Goal: Transaction & Acquisition: Purchase product/service

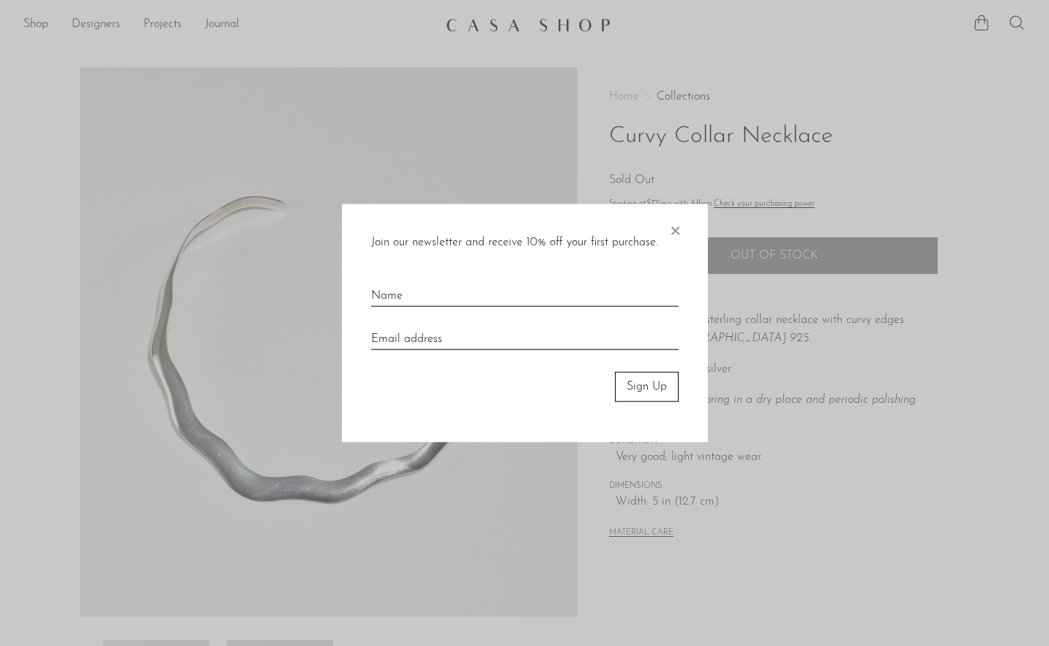
click at [676, 235] on span "×" at bounding box center [675, 227] width 15 height 47
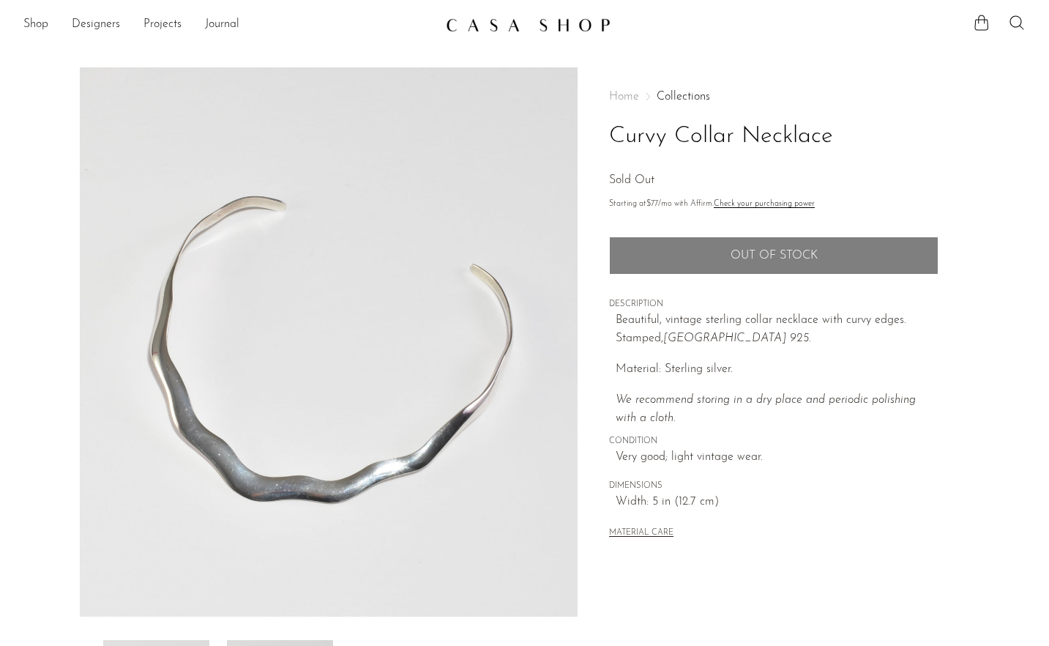
click at [518, 23] on img at bounding box center [528, 25] width 165 height 15
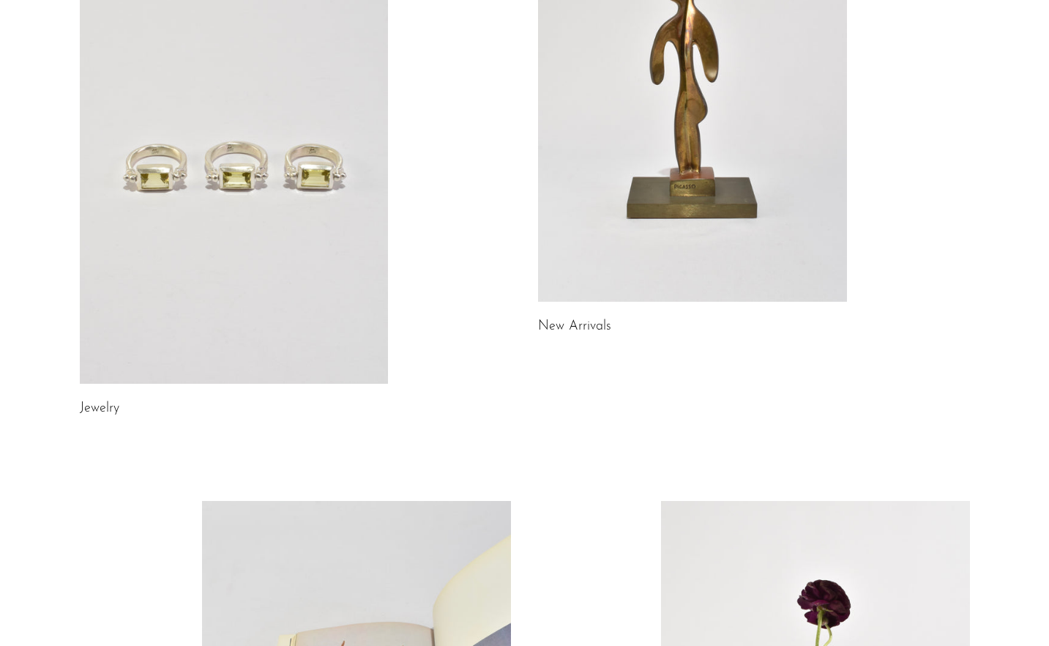
scroll to position [323, 0]
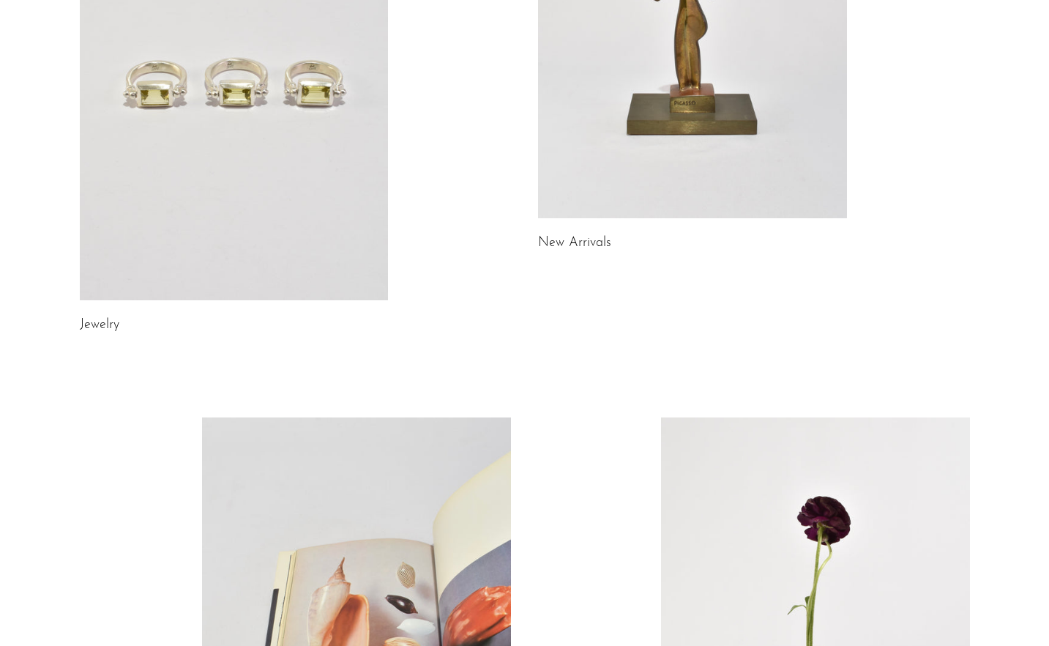
click at [581, 242] on link "New Arrivals" at bounding box center [574, 243] width 73 height 13
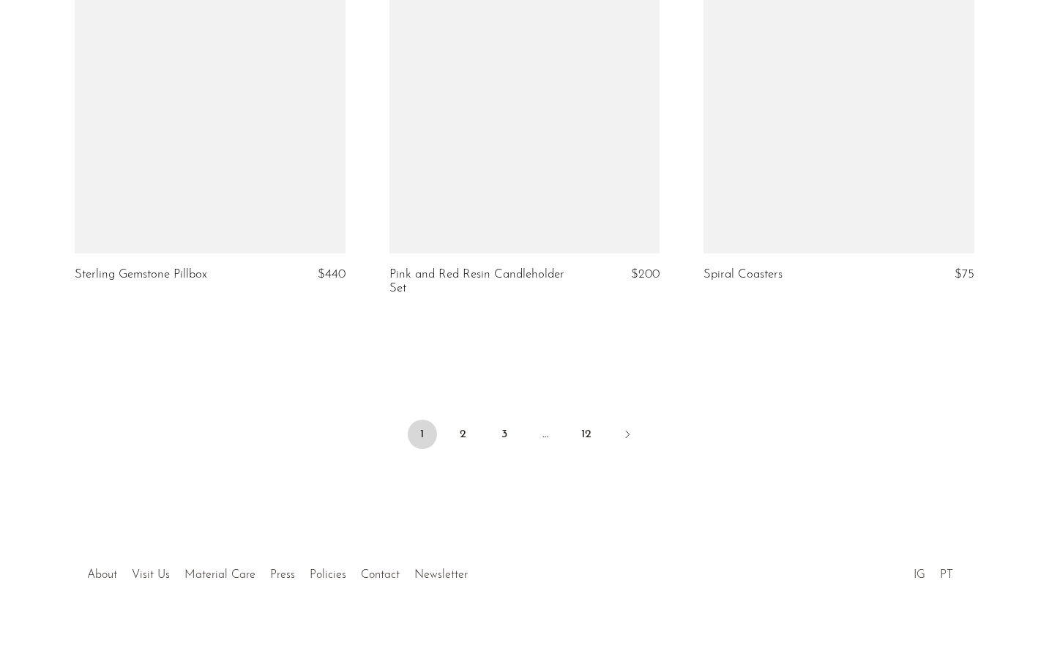
scroll to position [5211, 0]
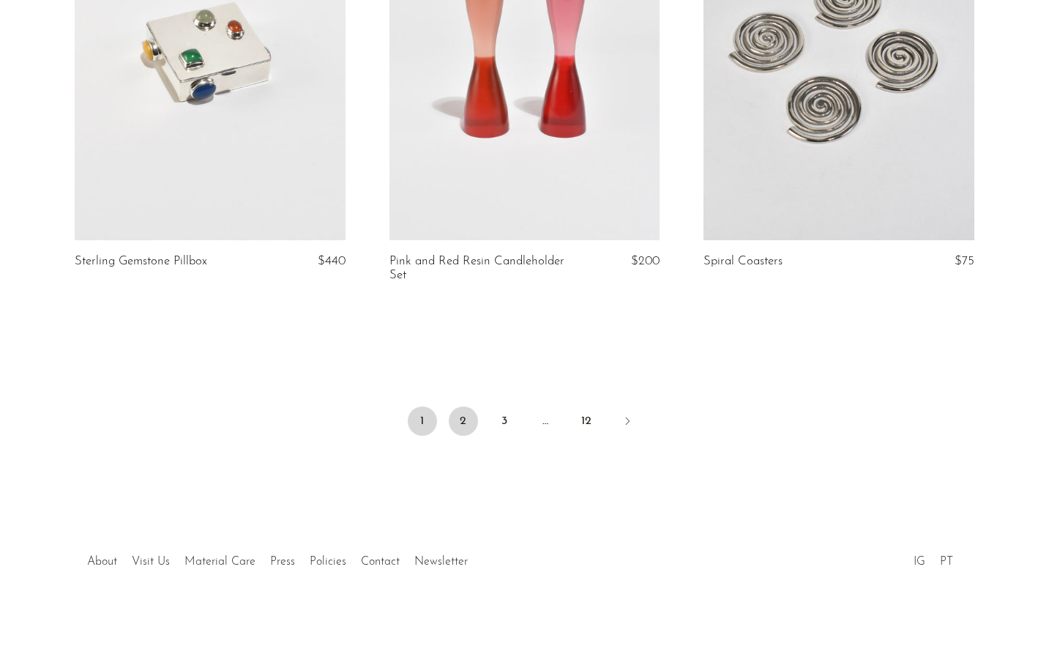
click at [461, 410] on link "2" at bounding box center [463, 420] width 29 height 29
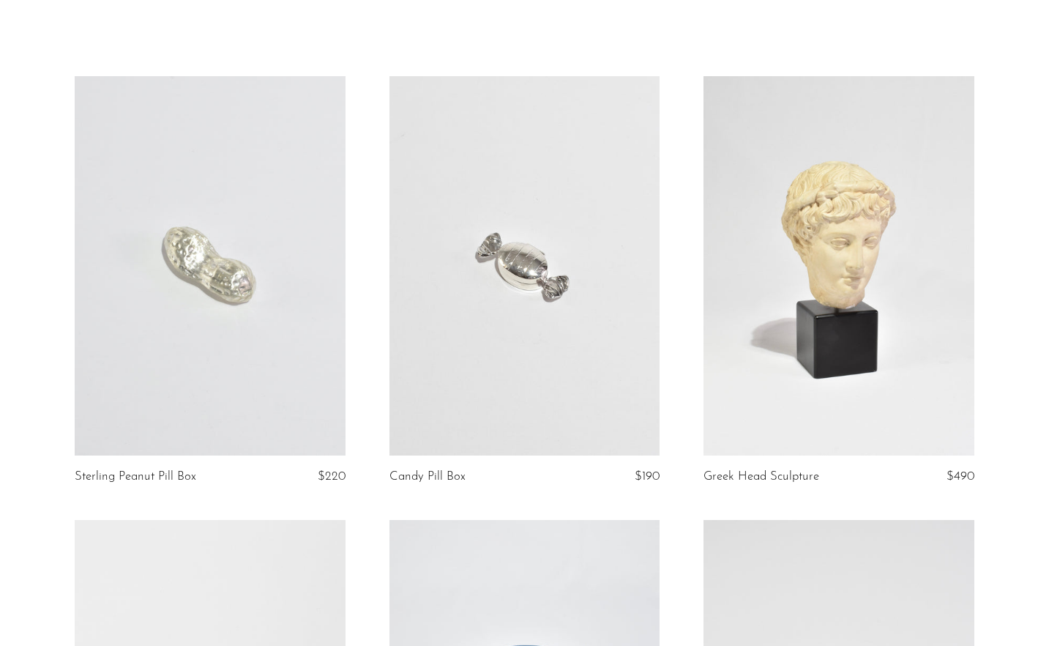
scroll to position [73, 0]
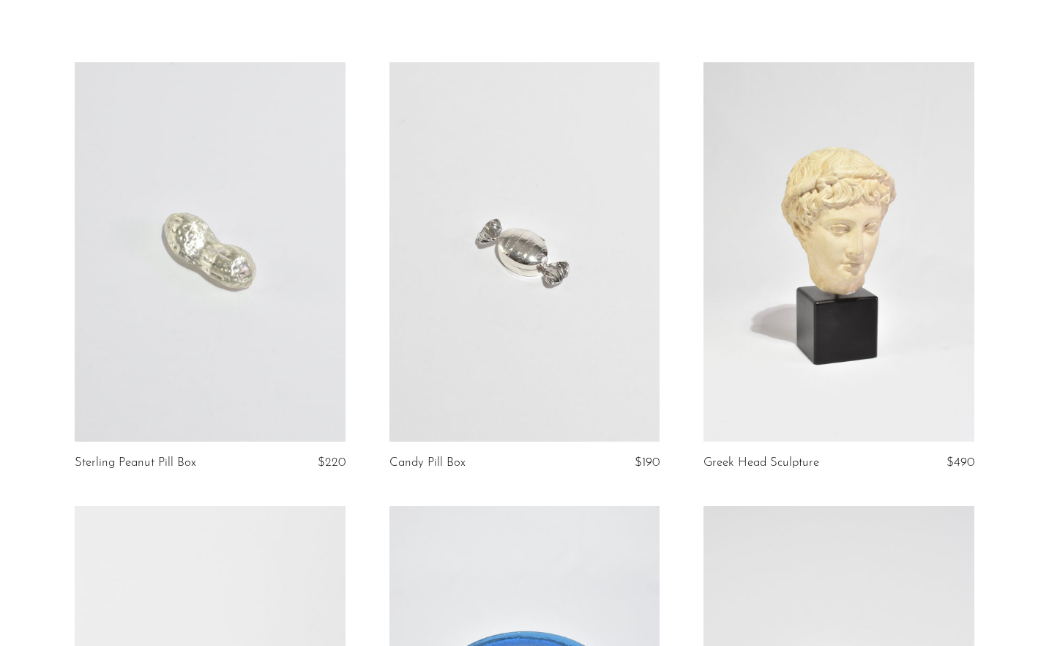
click at [547, 245] on link at bounding box center [525, 251] width 271 height 379
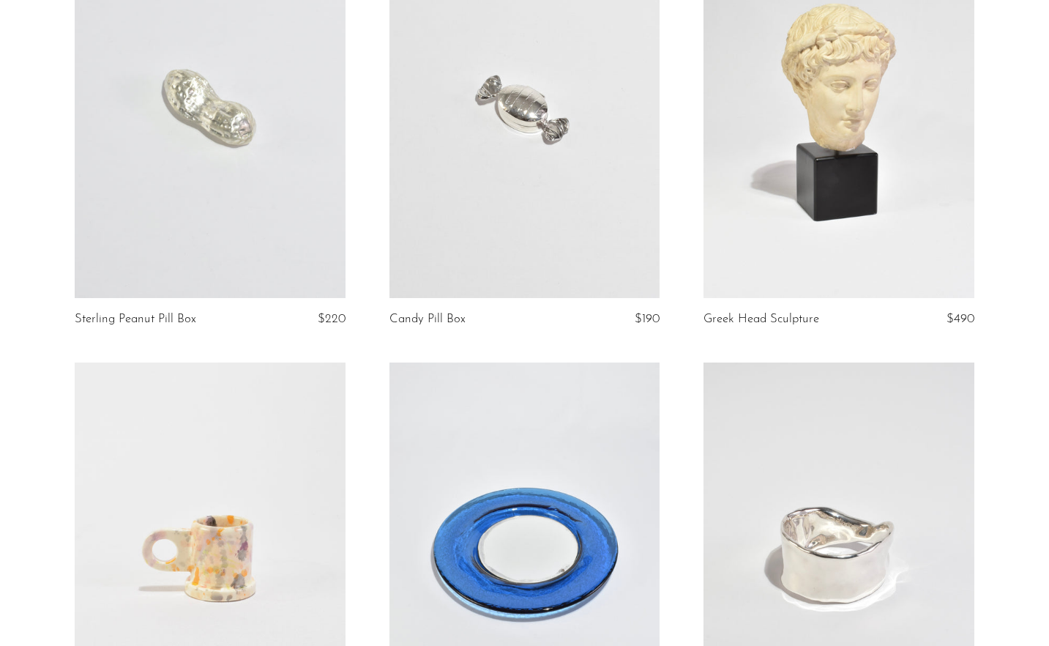
scroll to position [0, 0]
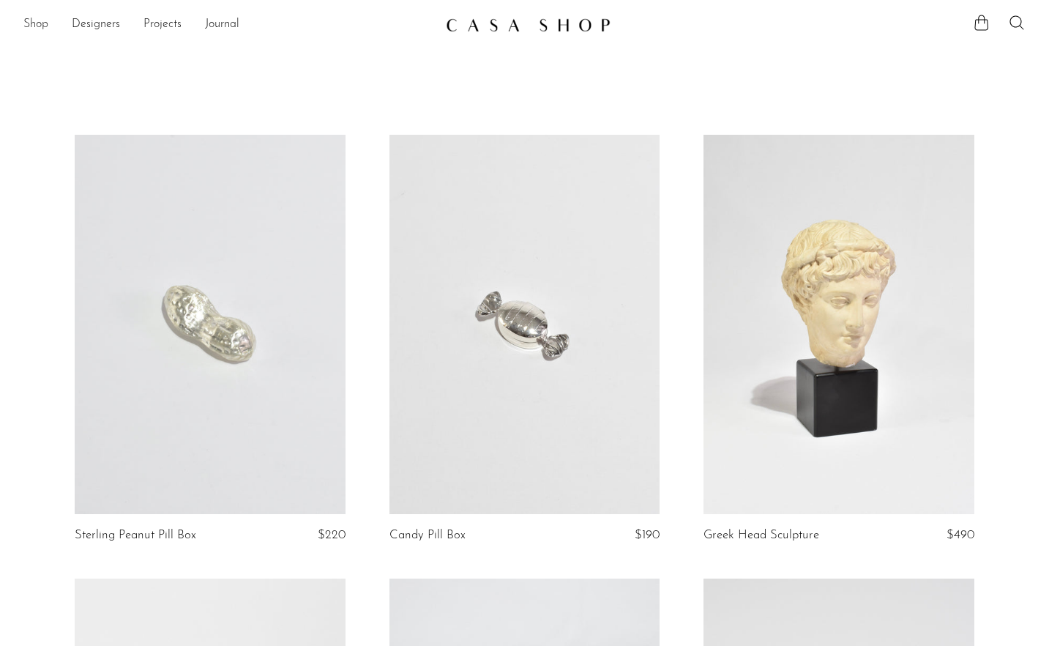
click at [38, 22] on link "Shop" at bounding box center [35, 24] width 25 height 19
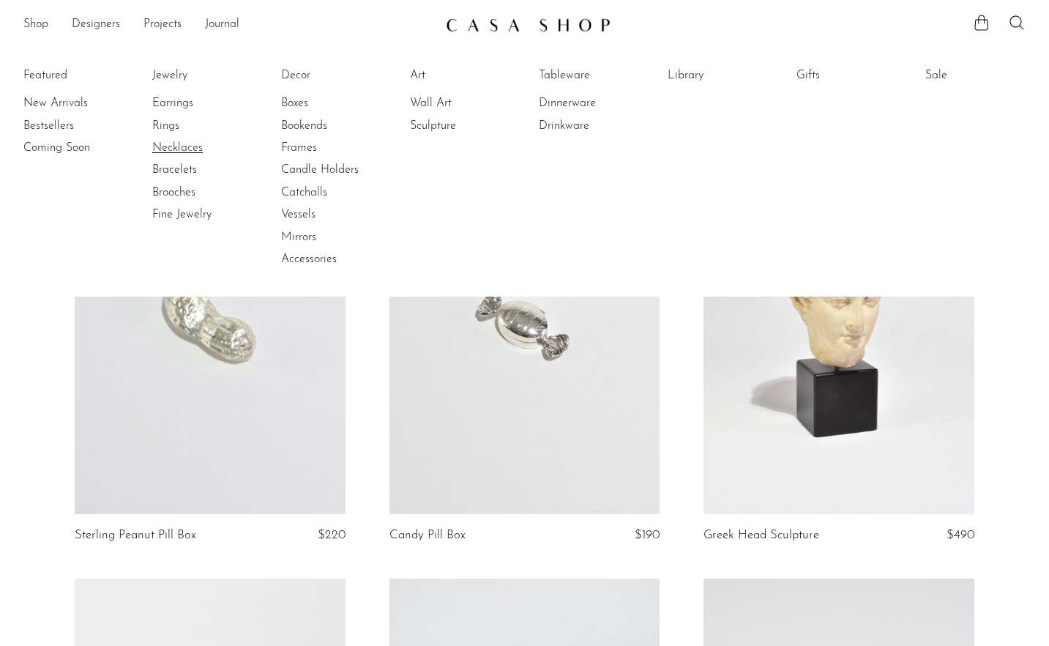
click at [168, 152] on link "Necklaces" at bounding box center [207, 148] width 110 height 16
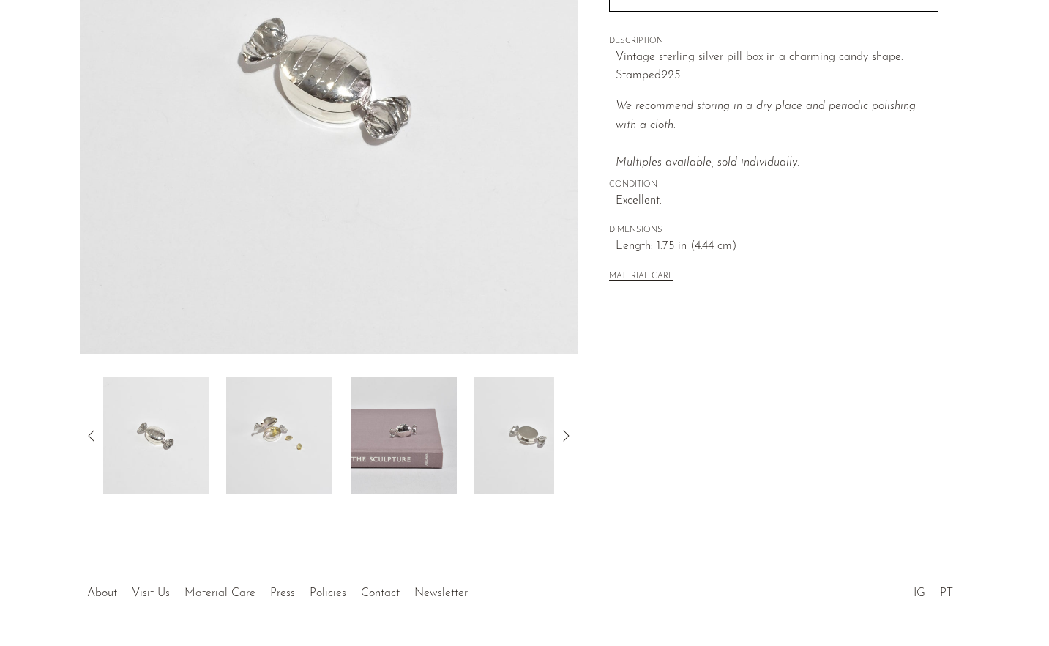
scroll to position [308, 0]
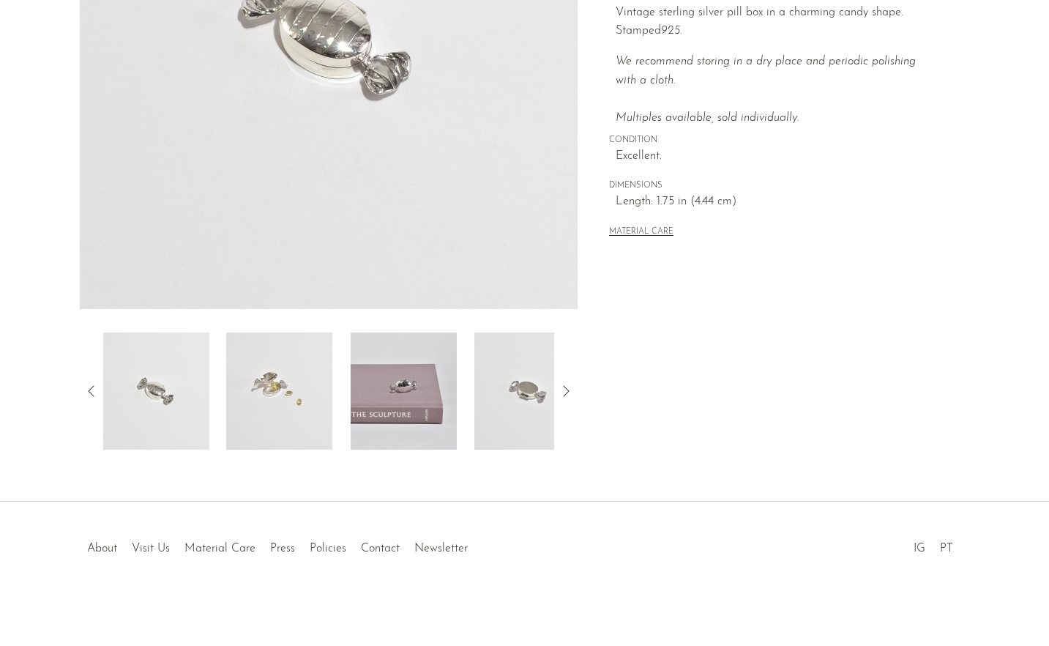
click at [394, 447] on img at bounding box center [404, 390] width 106 height 117
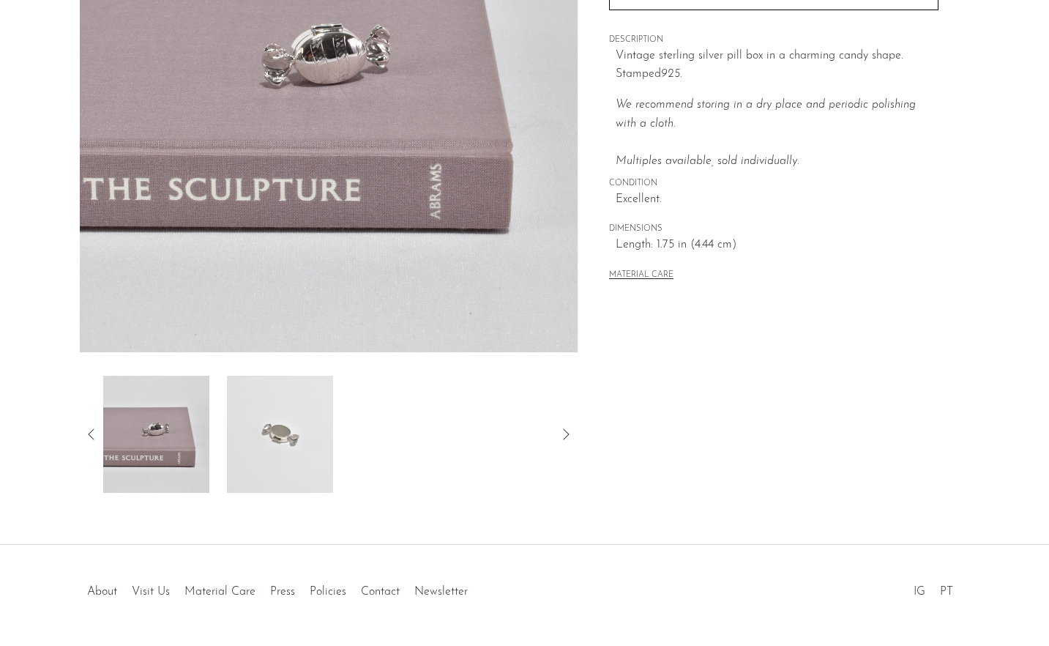
scroll to position [196, 0]
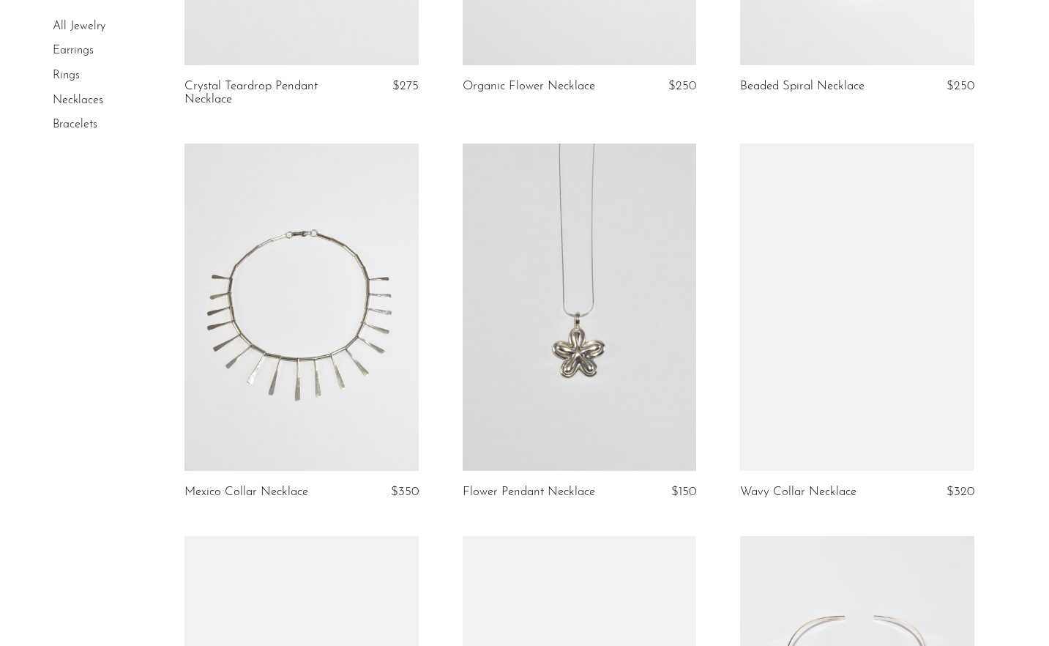
scroll to position [1571, 0]
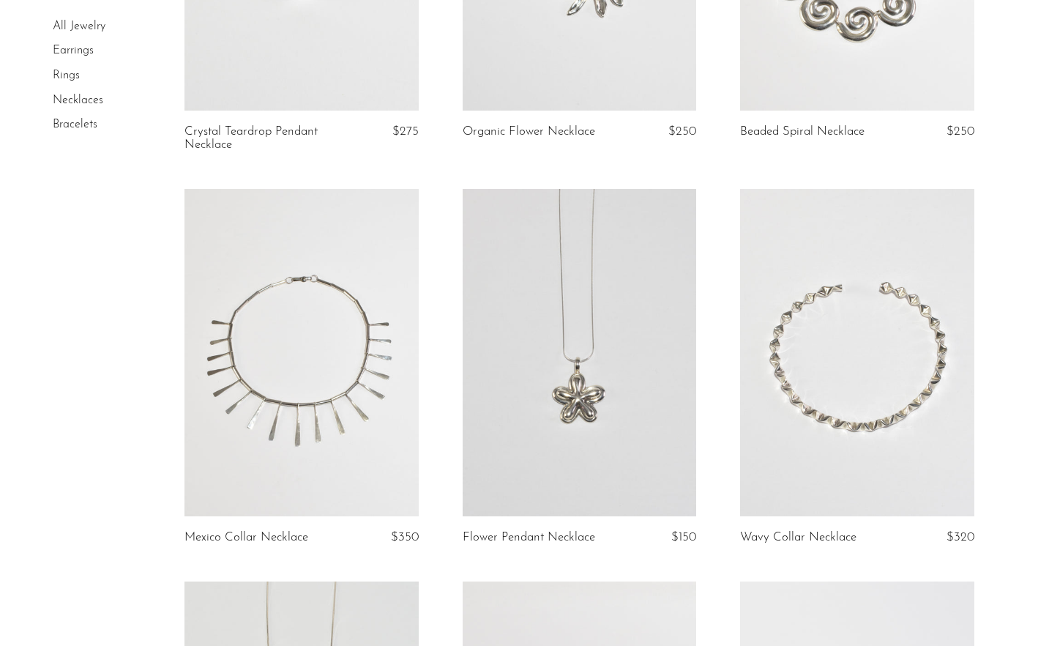
click at [846, 268] on link at bounding box center [857, 353] width 234 height 328
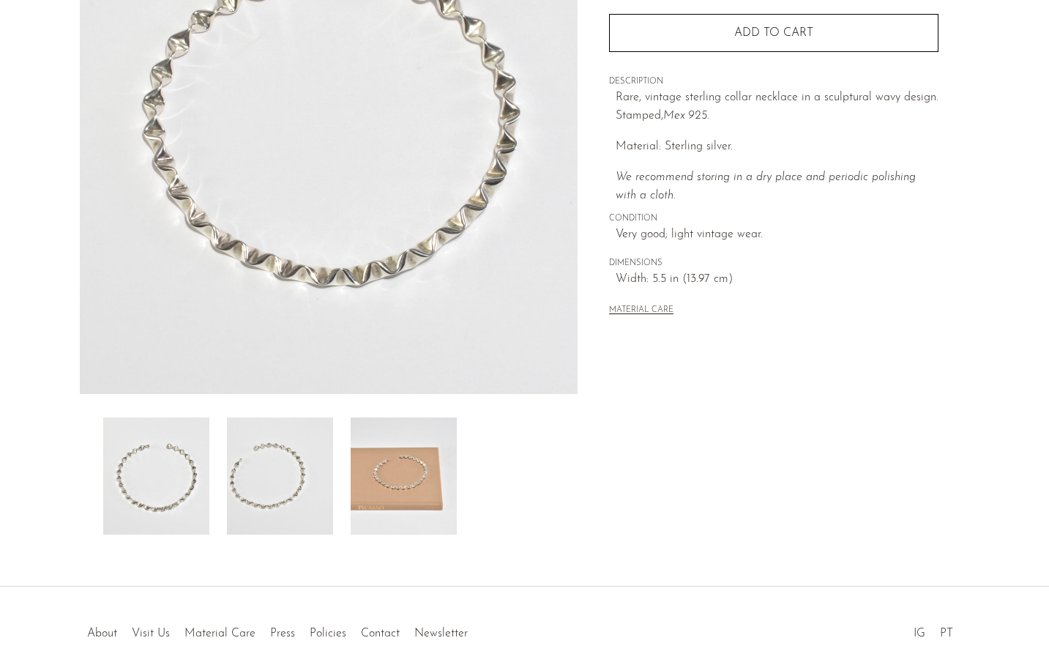
scroll to position [308, 0]
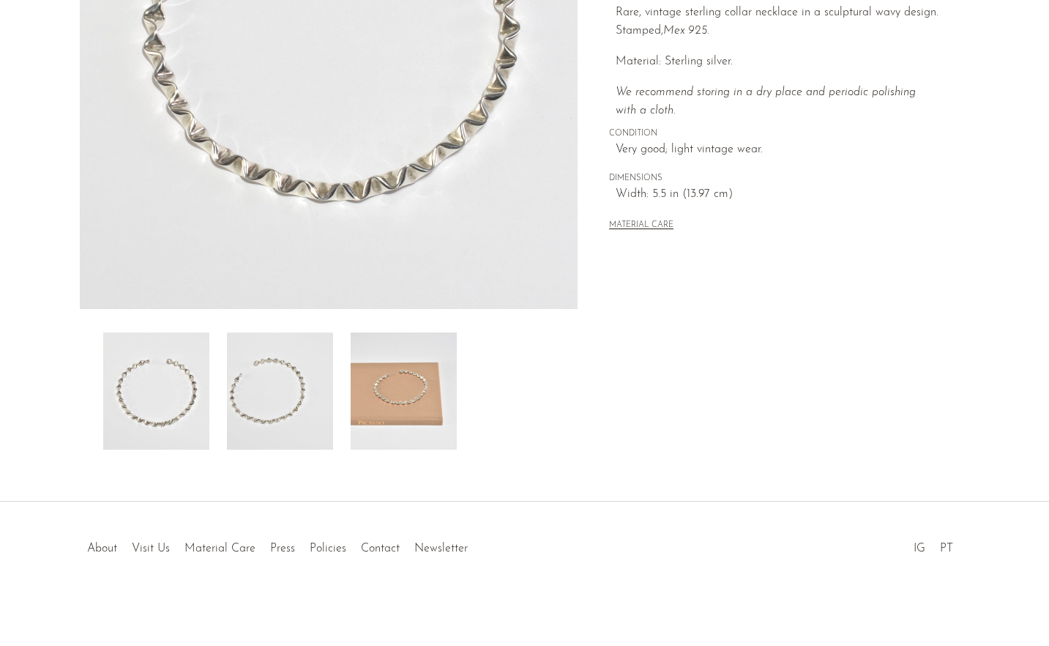
click at [256, 400] on img at bounding box center [280, 390] width 106 height 117
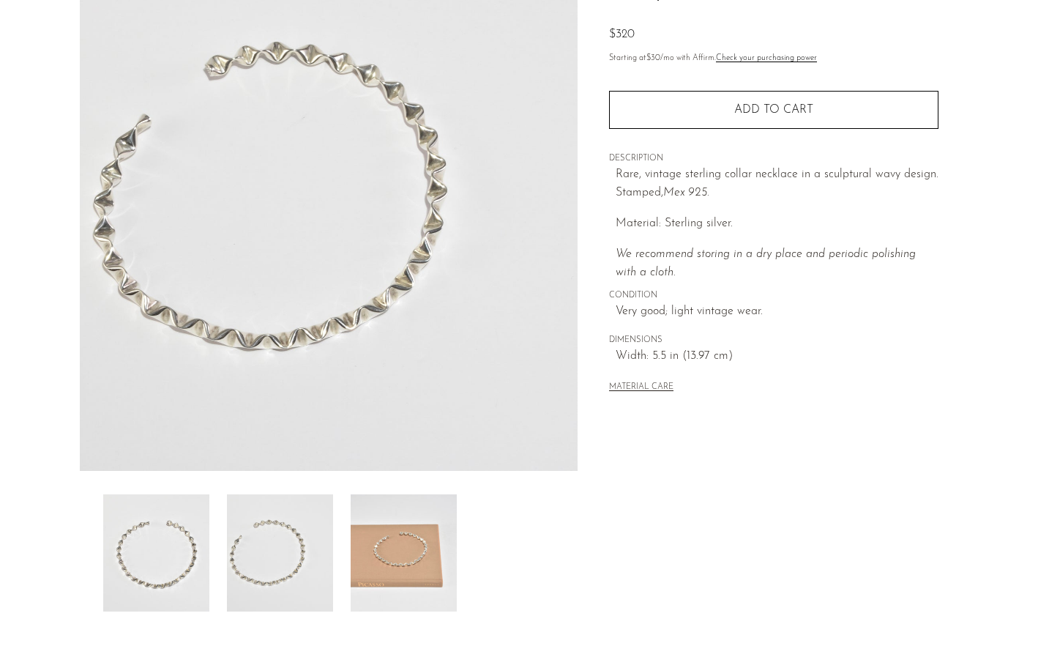
scroll to position [117, 0]
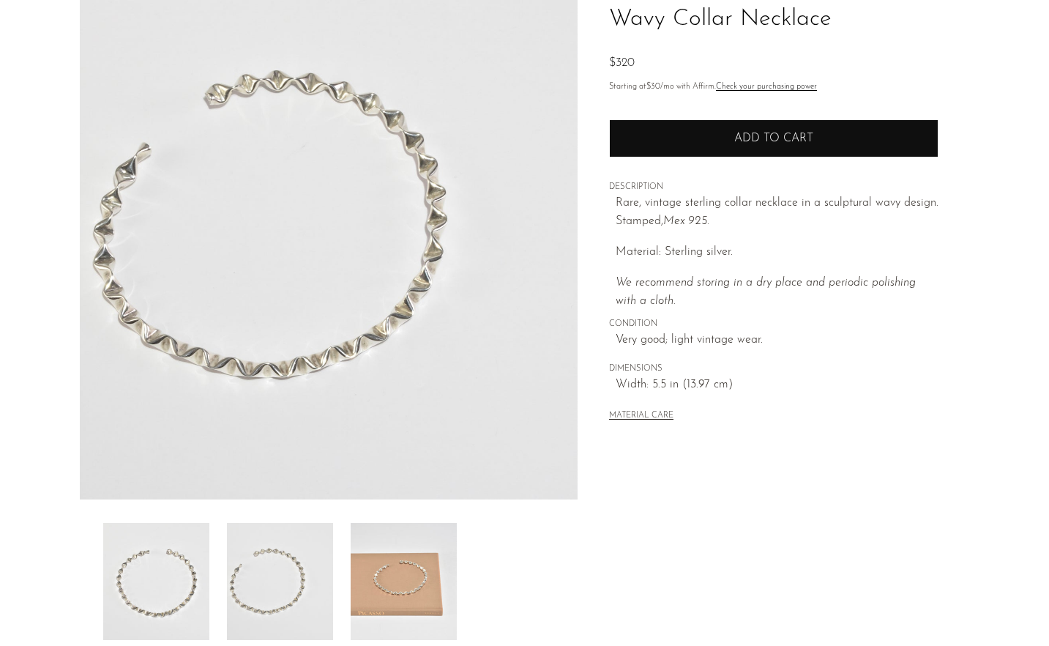
click at [743, 142] on span "Add to cart" at bounding box center [774, 139] width 79 height 12
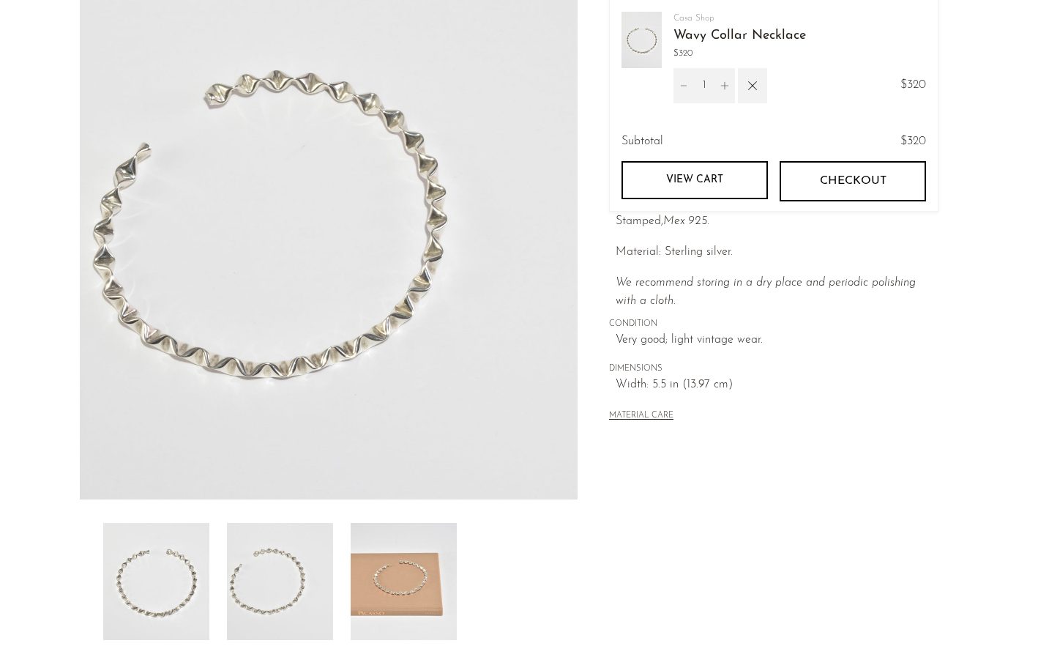
click at [779, 341] on span "Very good; light vintage wear." at bounding box center [777, 340] width 323 height 19
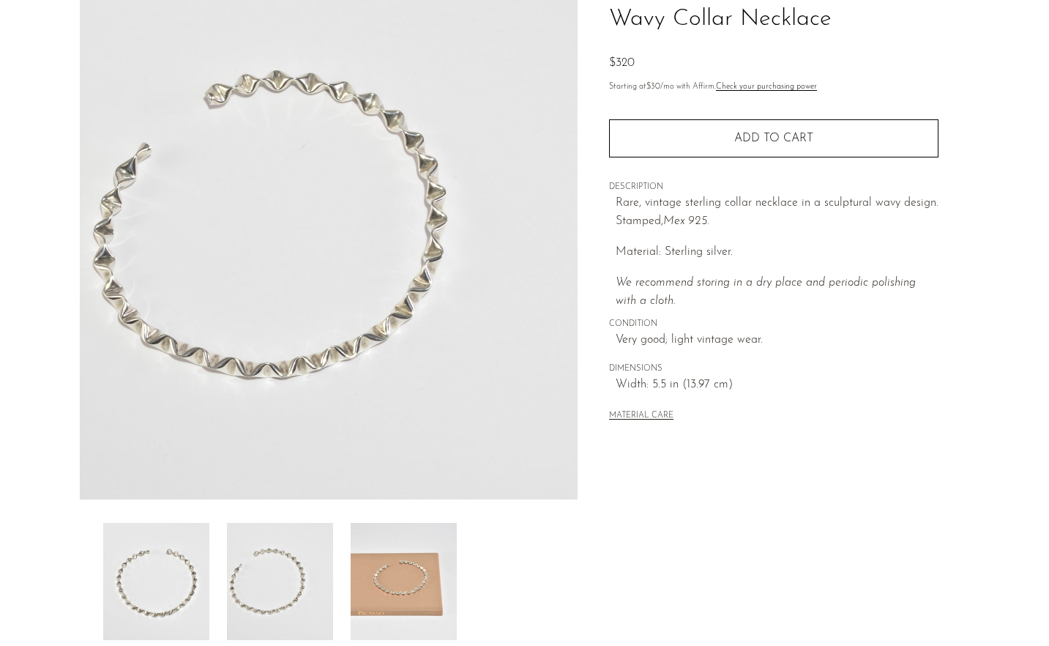
scroll to position [0, 0]
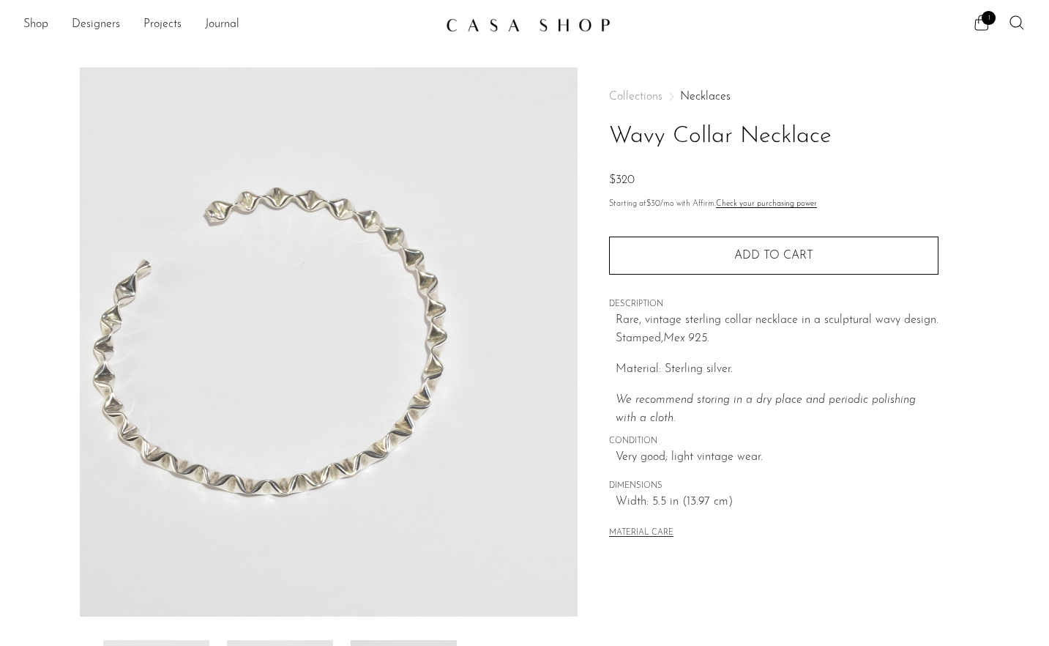
click at [487, 28] on img at bounding box center [528, 25] width 165 height 15
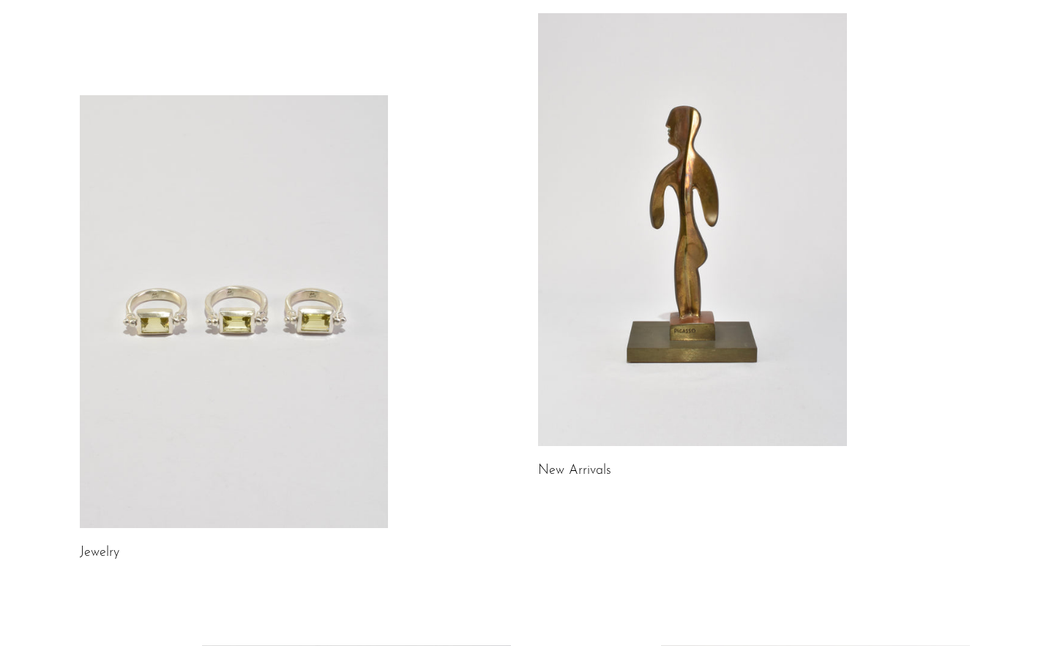
scroll to position [99, 0]
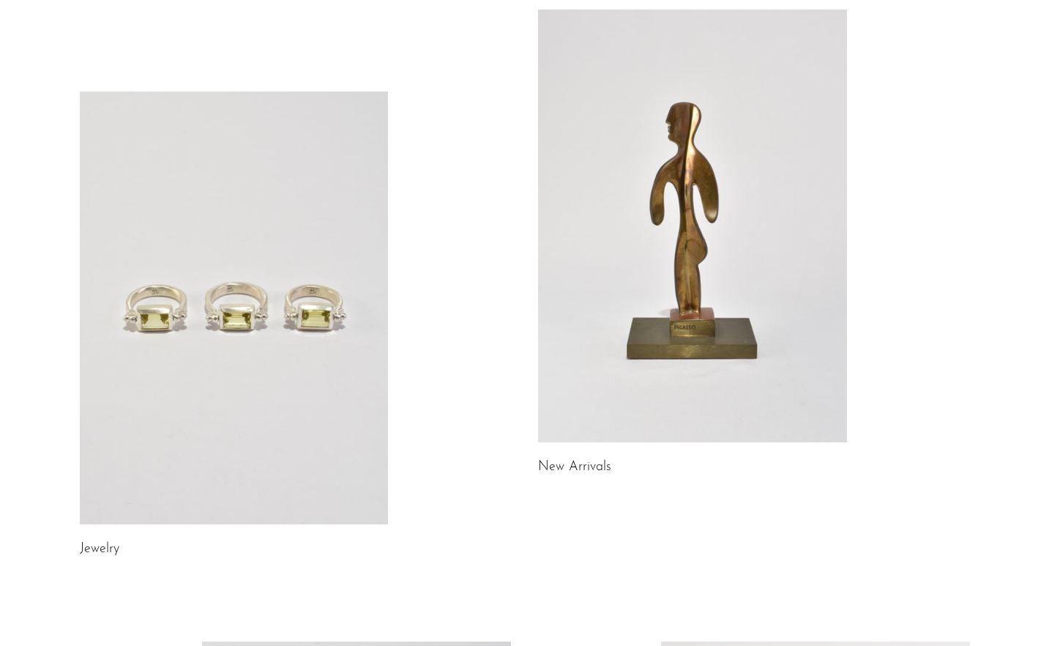
click at [324, 421] on link at bounding box center [234, 308] width 309 height 433
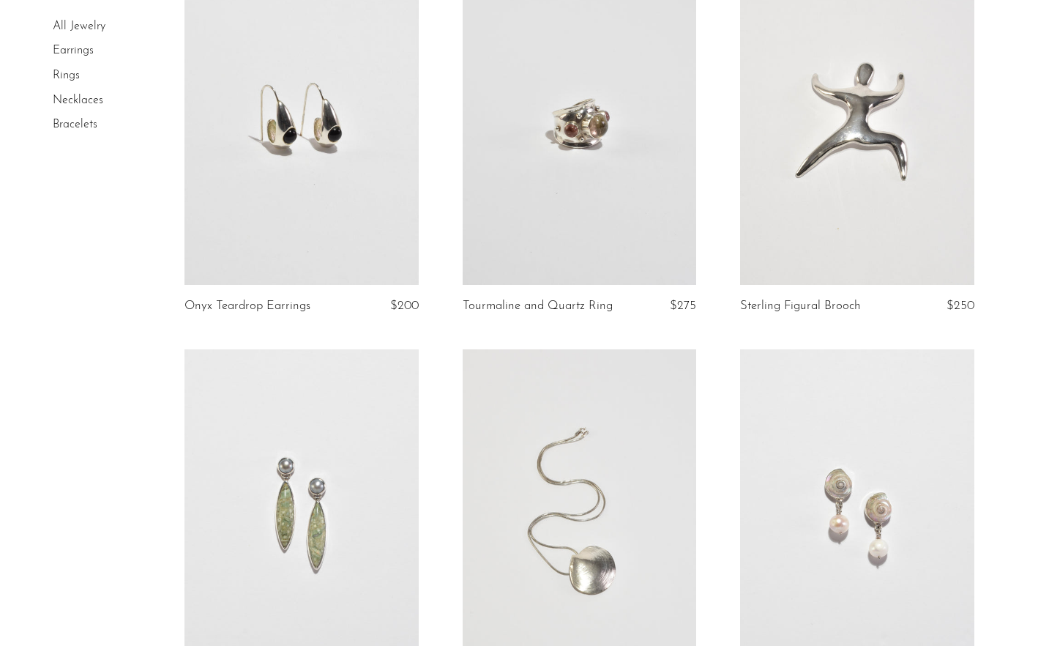
scroll to position [1424, 0]
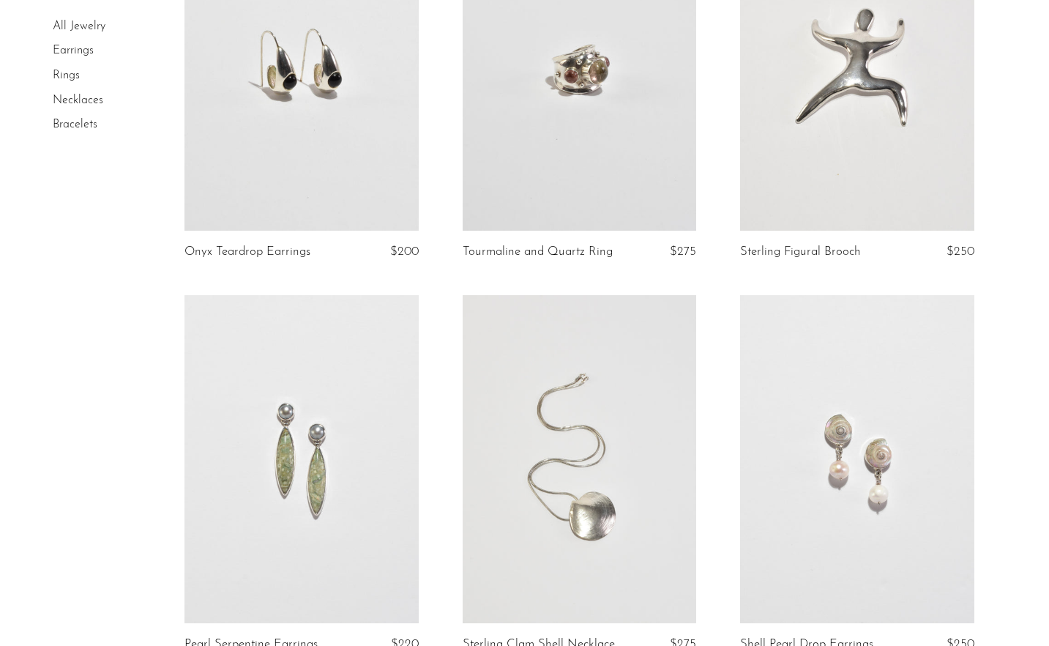
click at [574, 140] on link at bounding box center [580, 67] width 234 height 328
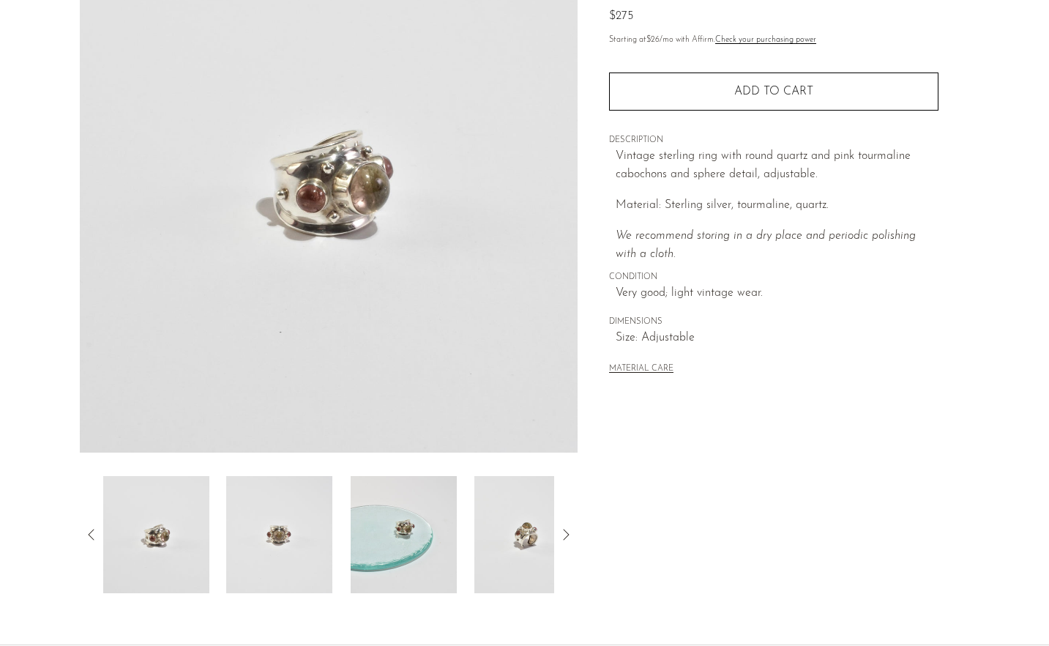
scroll to position [275, 0]
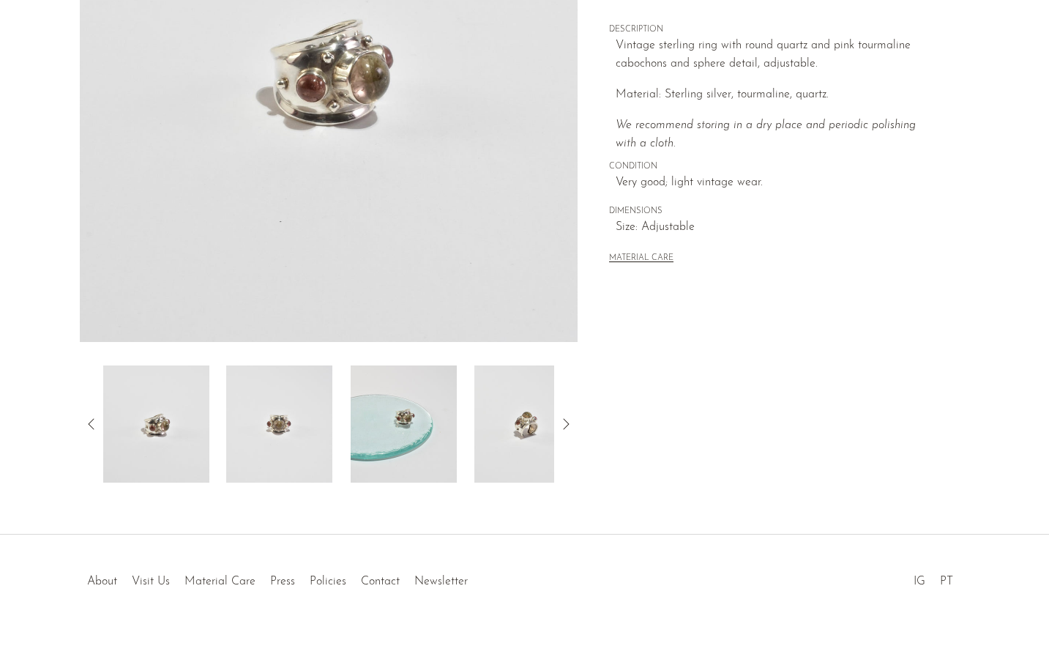
click at [302, 431] on img at bounding box center [279, 423] width 106 height 117
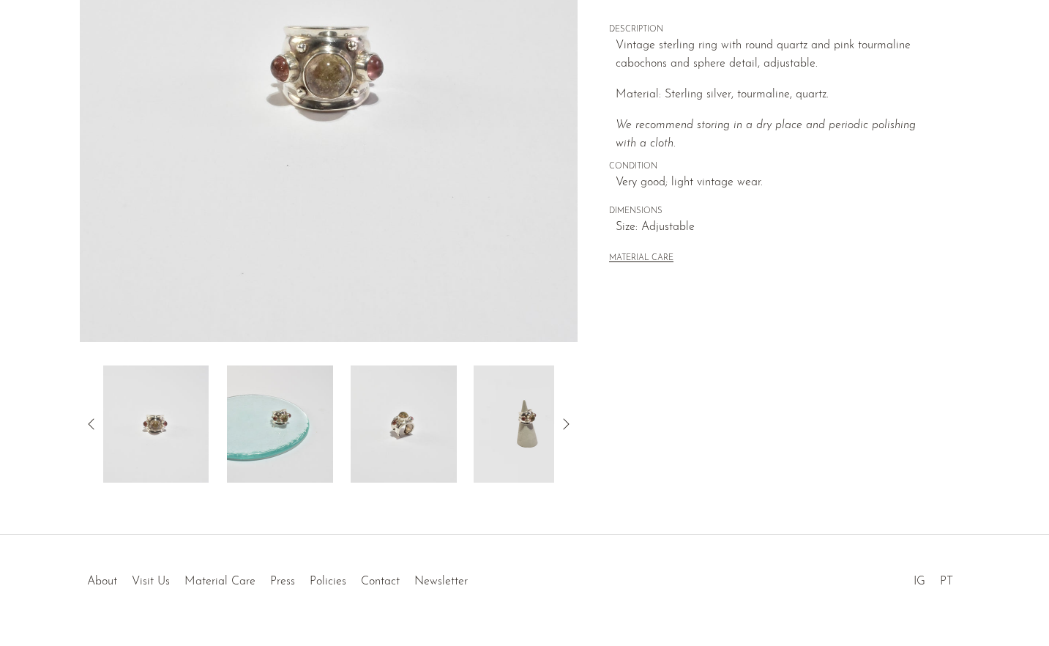
click at [323, 431] on img at bounding box center [280, 423] width 106 height 117
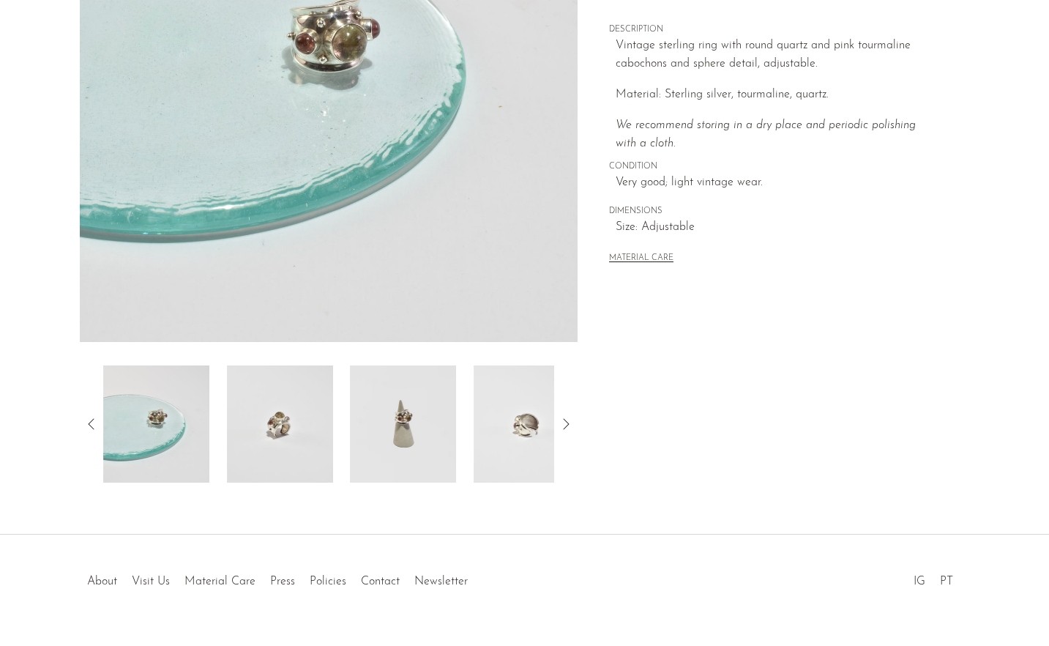
click at [341, 434] on div at bounding box center [329, 423] width 452 height 117
click at [401, 429] on img at bounding box center [403, 423] width 106 height 117
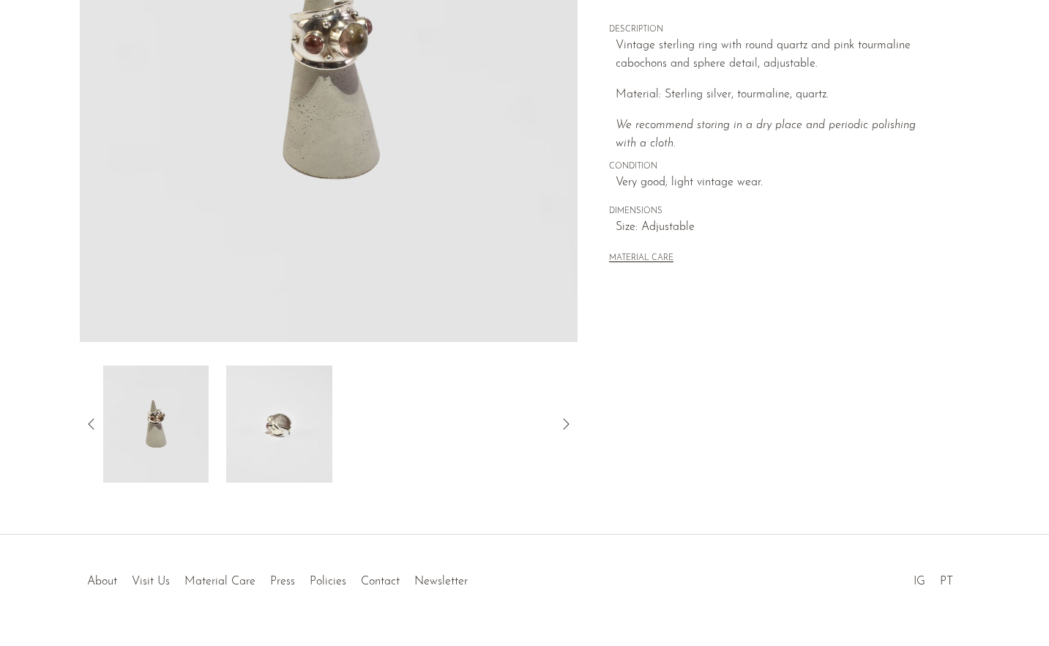
click at [400, 429] on div at bounding box center [329, 423] width 452 height 117
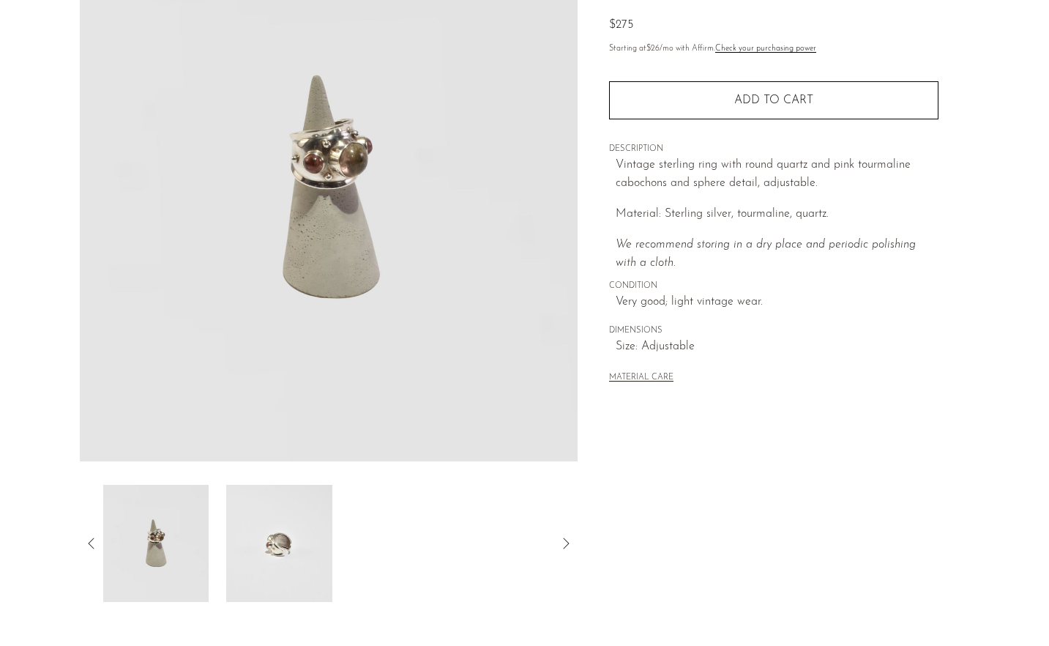
scroll to position [119, 0]
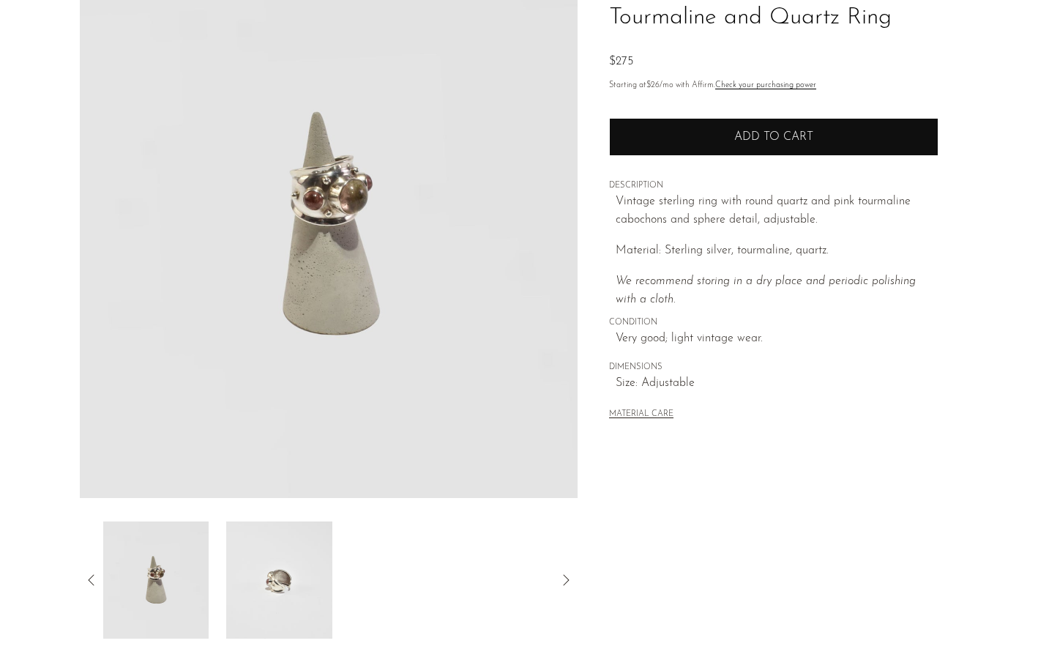
click at [748, 133] on span "Add to cart" at bounding box center [774, 137] width 79 height 12
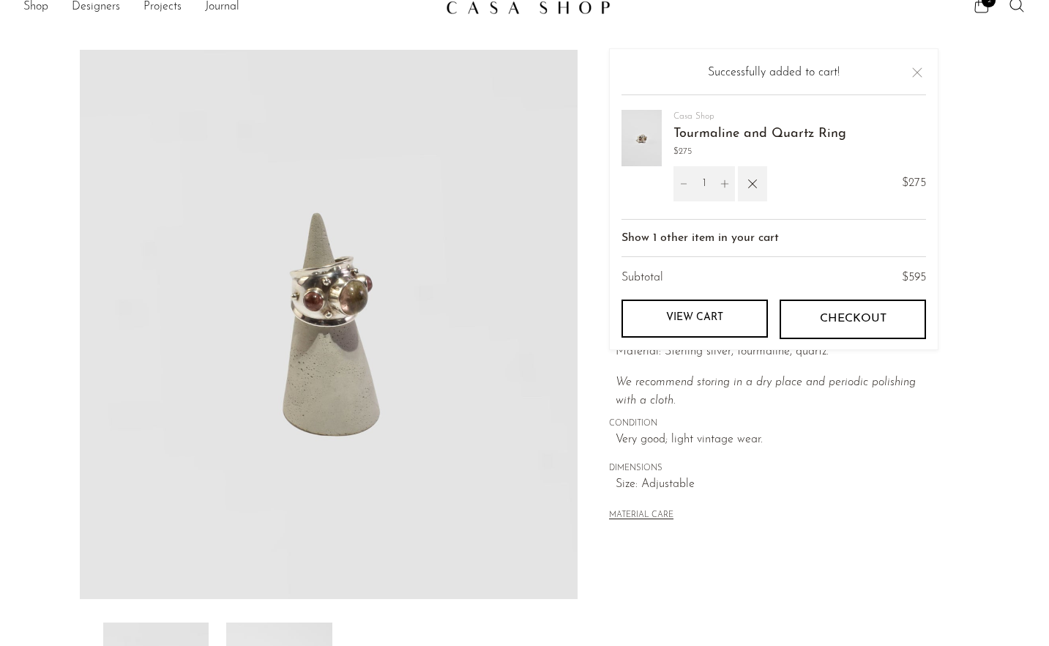
scroll to position [0, 0]
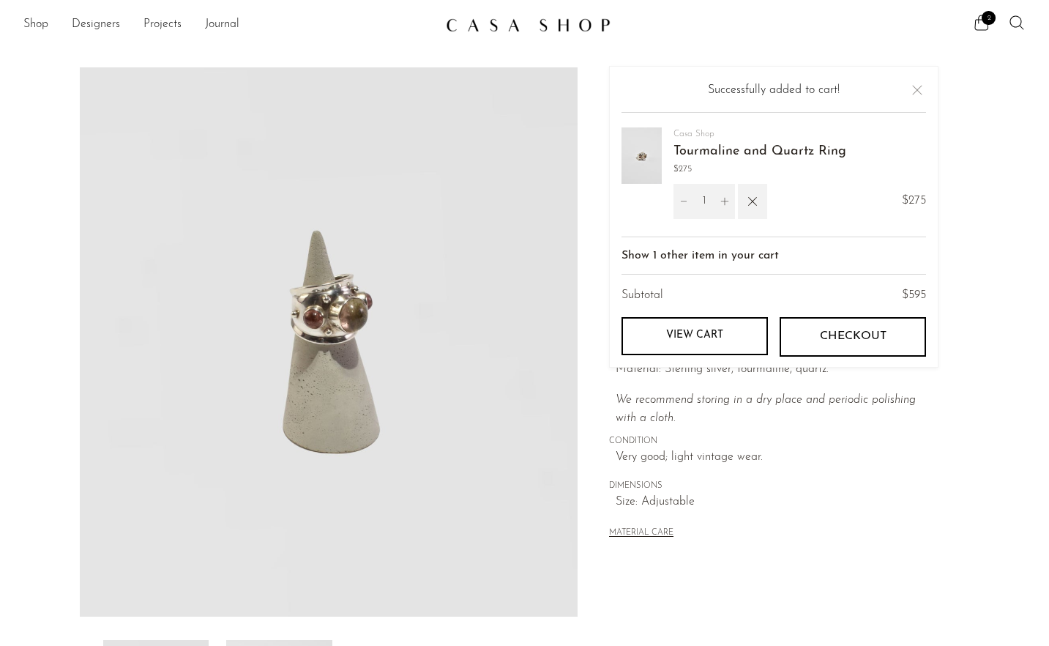
click at [704, 335] on link "View cart" at bounding box center [695, 336] width 146 height 38
